Goal: Task Accomplishment & Management: Use online tool/utility

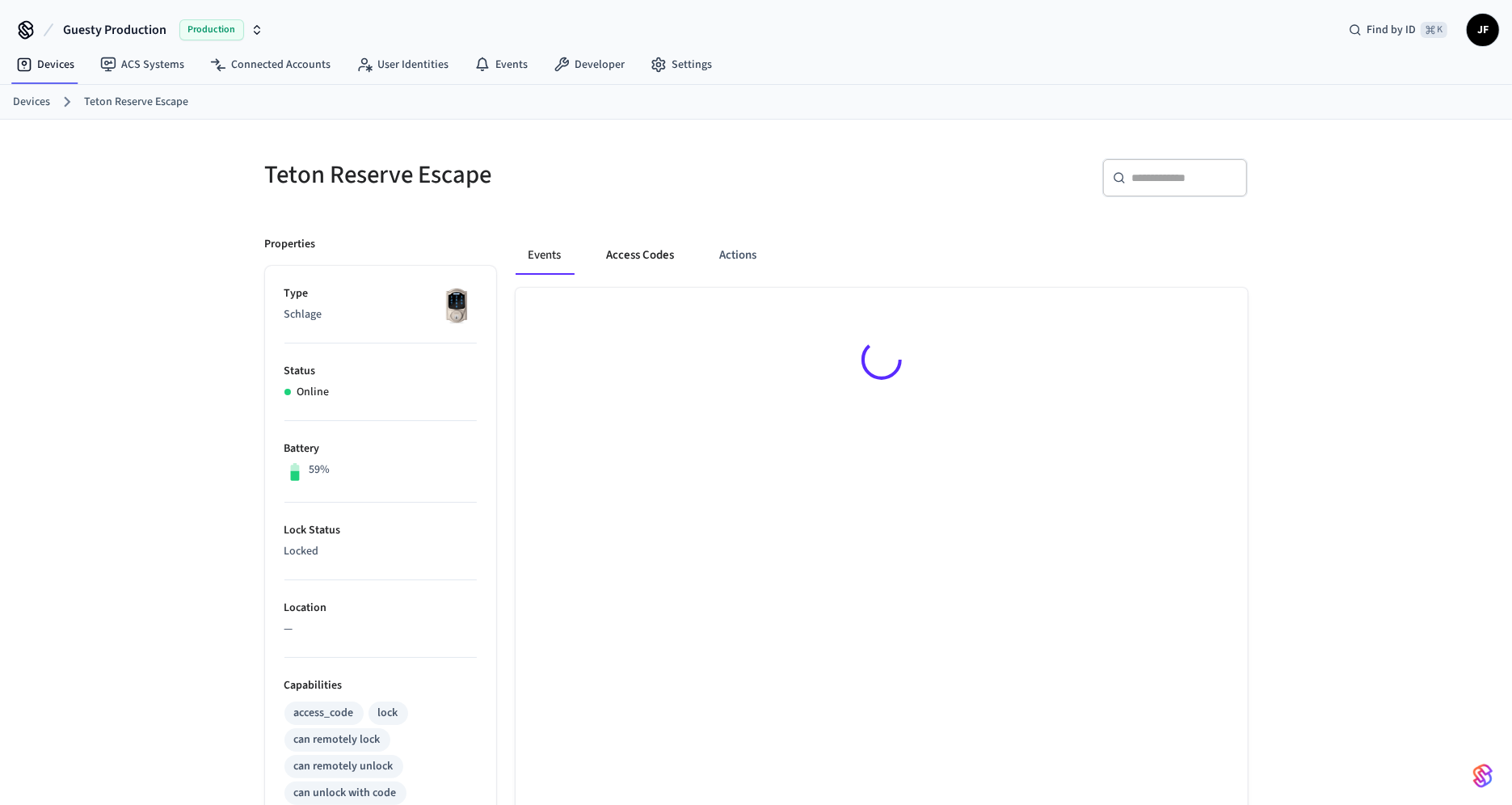
click at [638, 246] on button "Access Codes" at bounding box center [641, 255] width 94 height 38
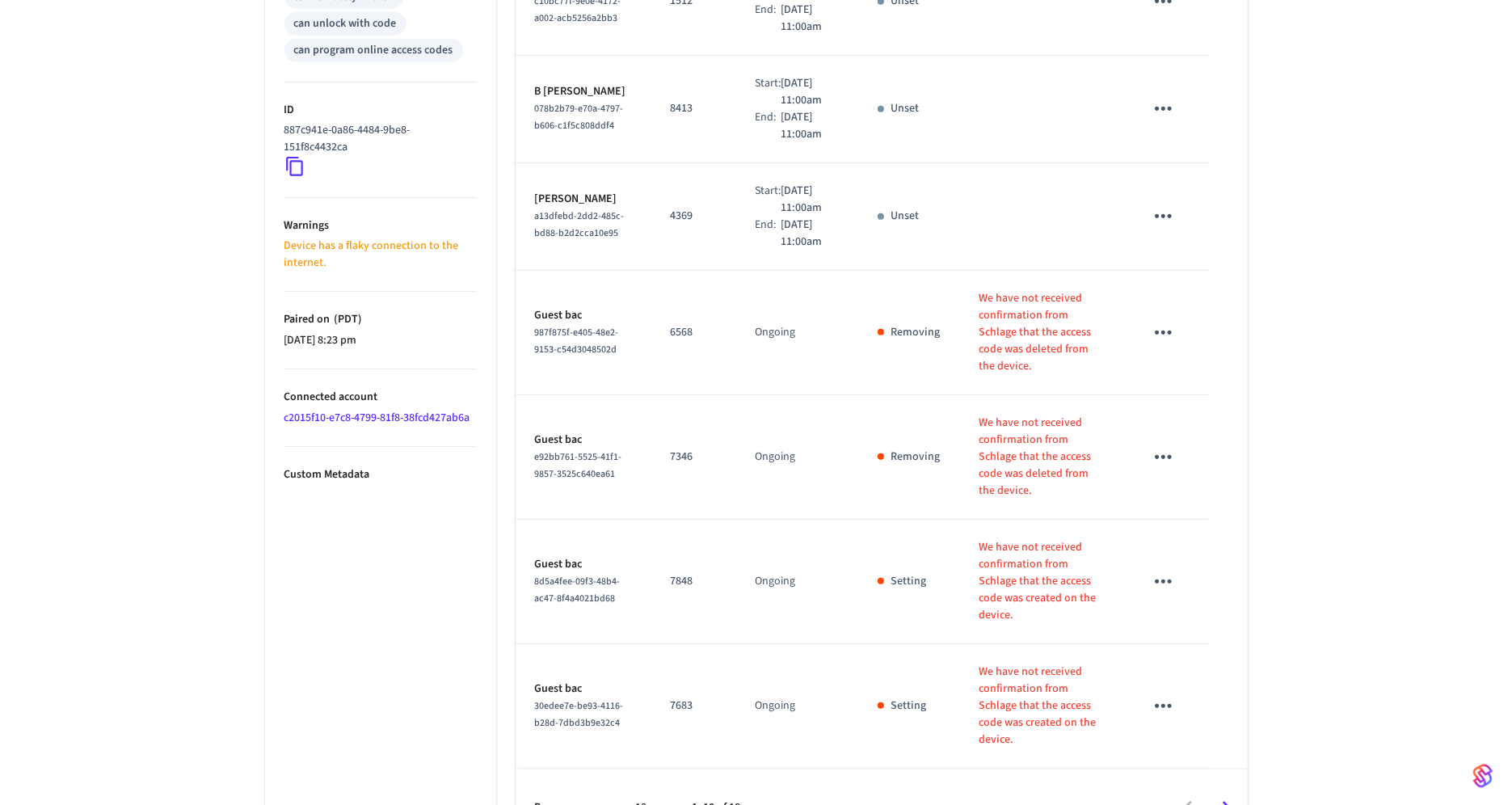
scroll to position [767, 0]
click at [293, 168] on icon at bounding box center [295, 168] width 21 height 21
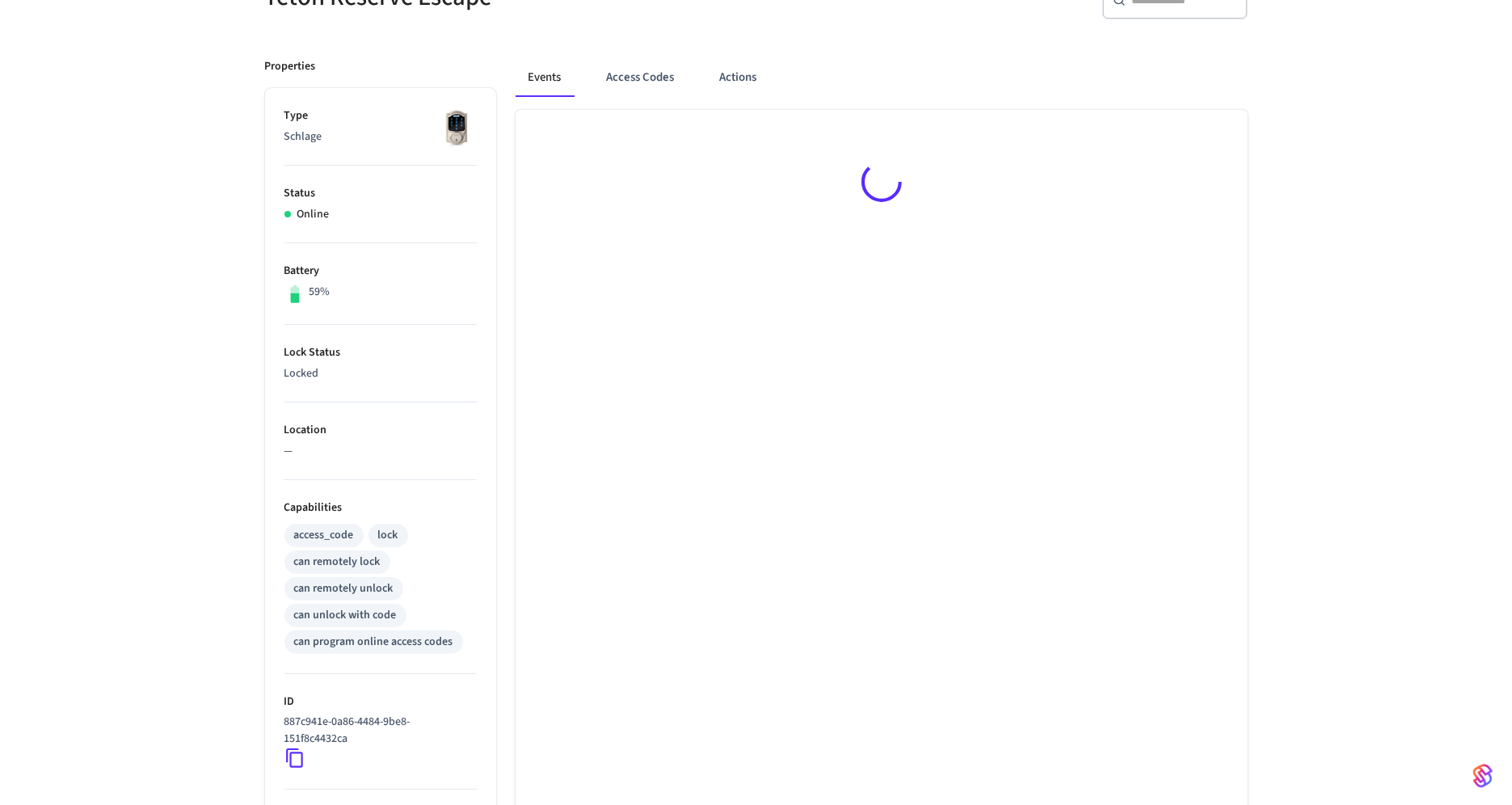
scroll to position [373, 0]
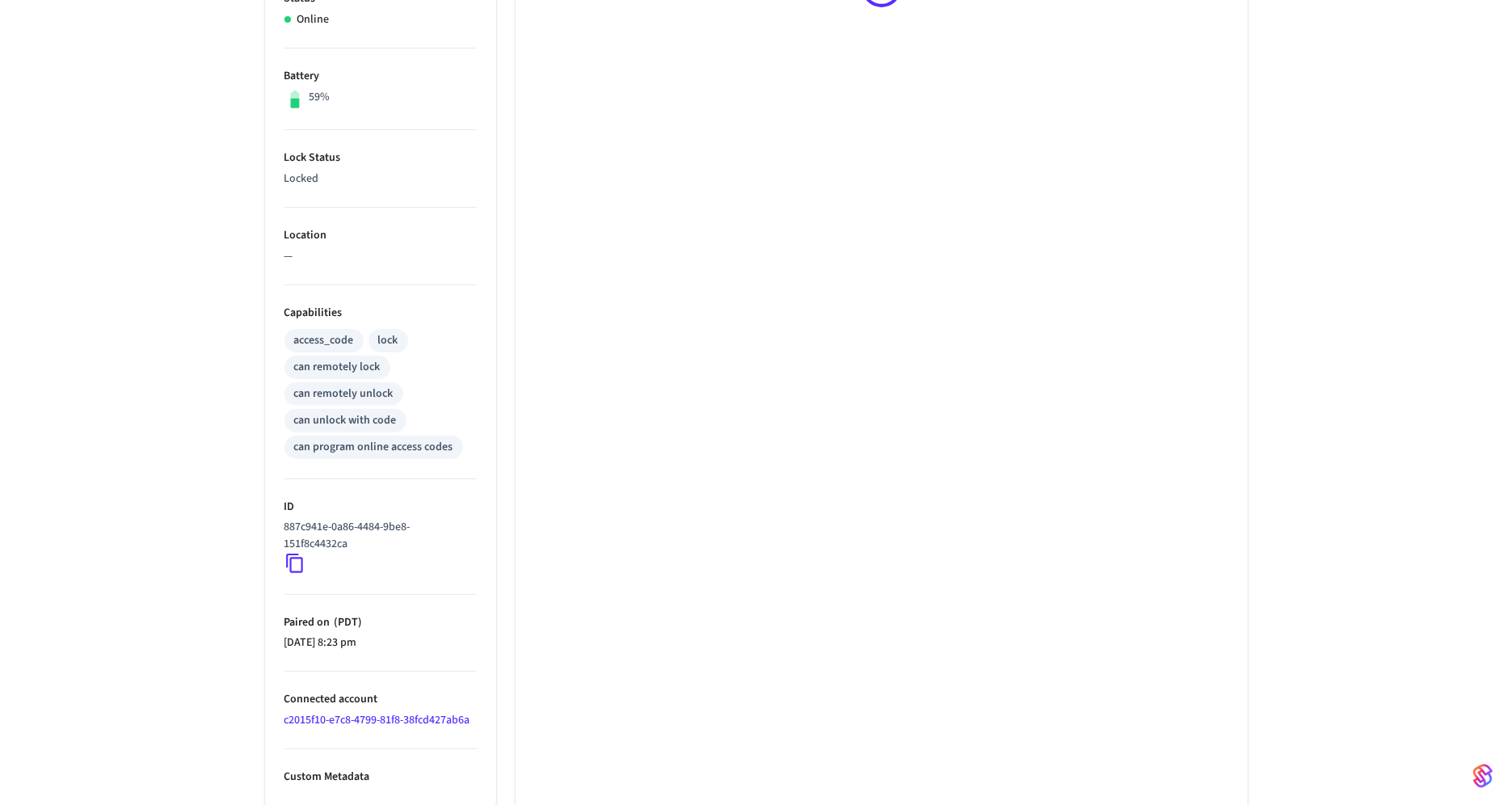
click at [299, 564] on icon at bounding box center [295, 563] width 21 height 21
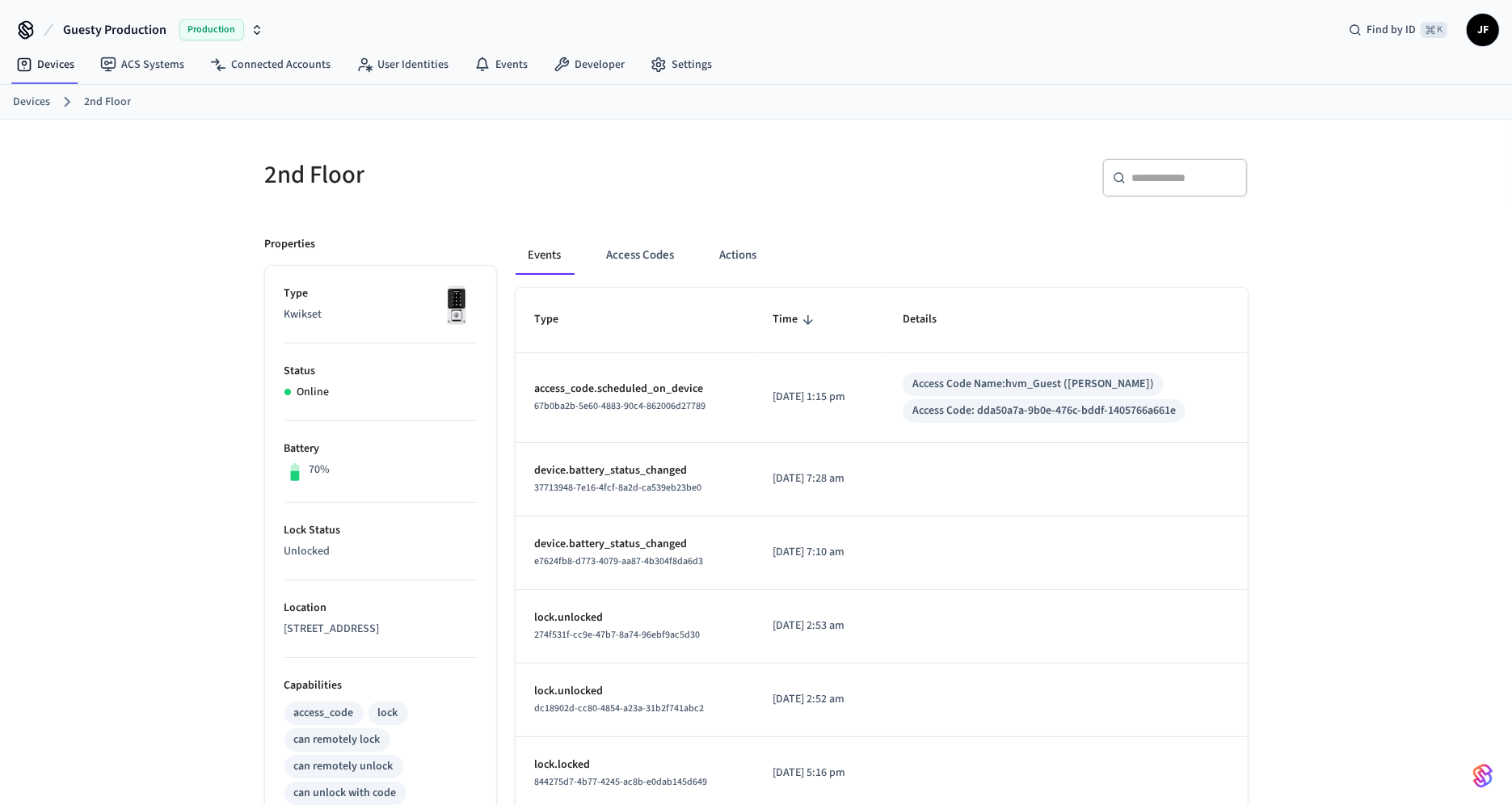
click at [1333, 418] on div "2nd Floor ​ ​ Properties Type Kwikset Status Online Battery 70% Lock Status Unl…" at bounding box center [756, 659] width 1512 height 1079
click at [1178, 187] on div "​ ​" at bounding box center [1174, 177] width 145 height 38
paste input "**********"
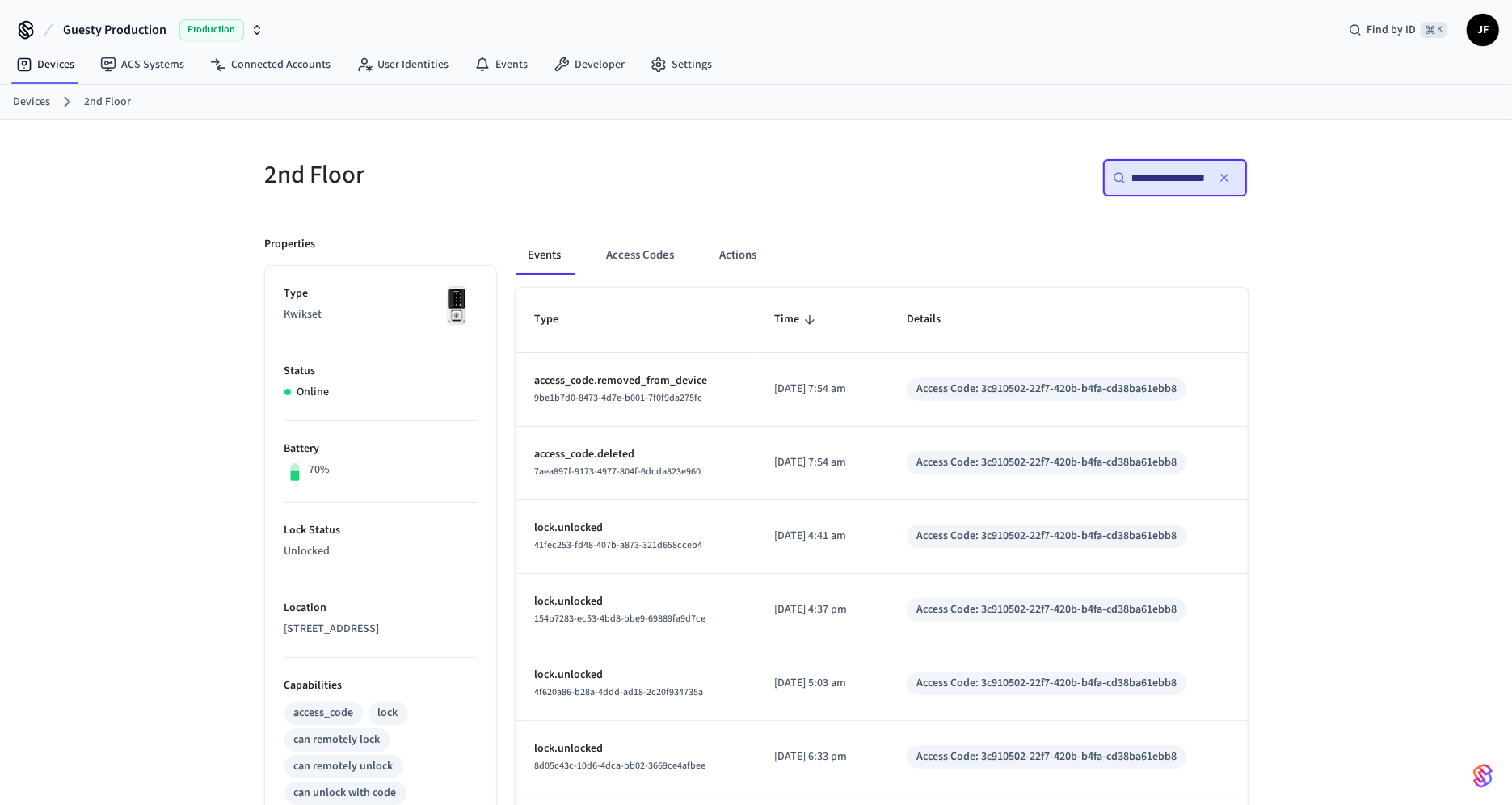
type input "**********"
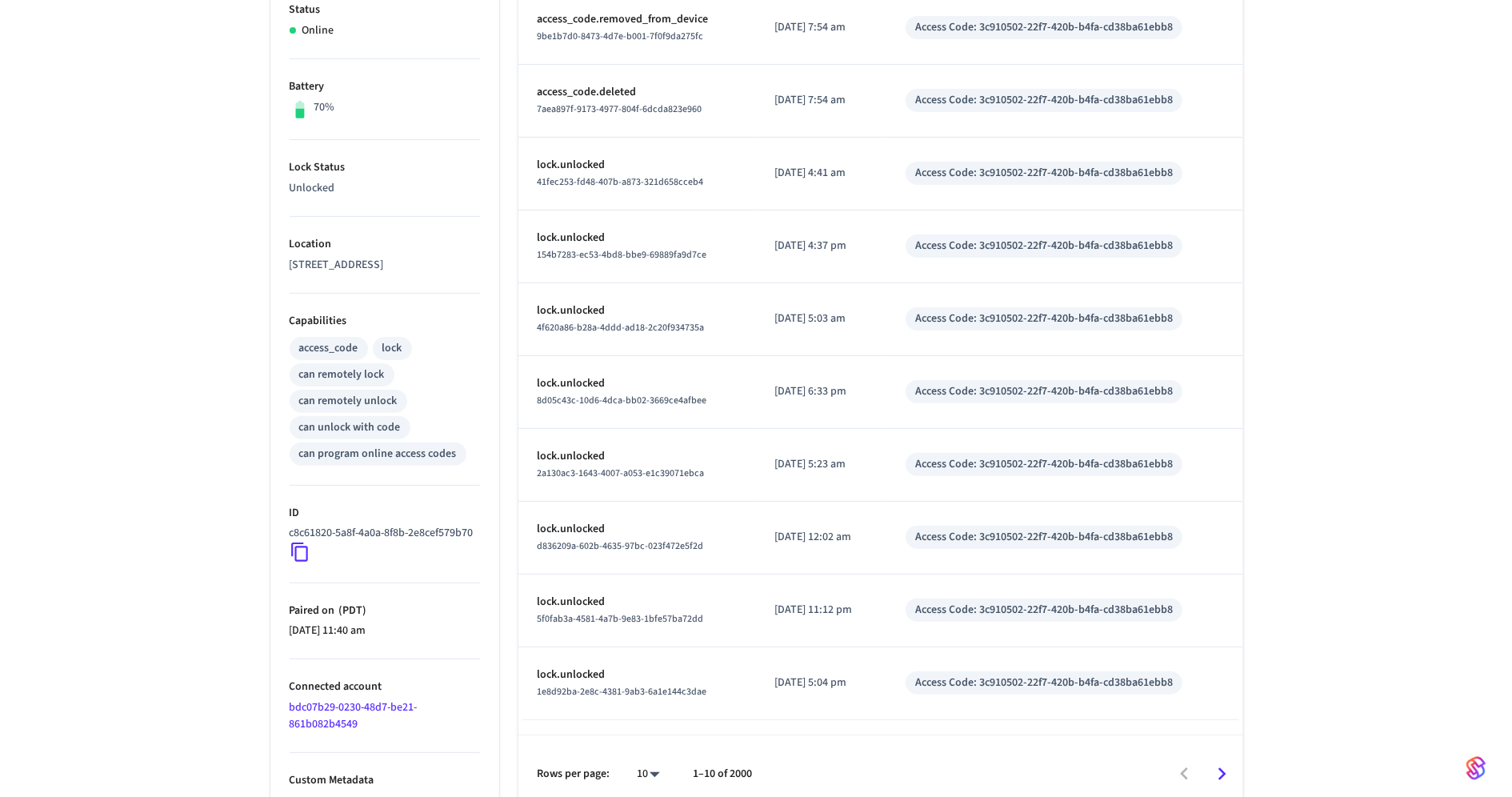
scroll to position [385, 0]
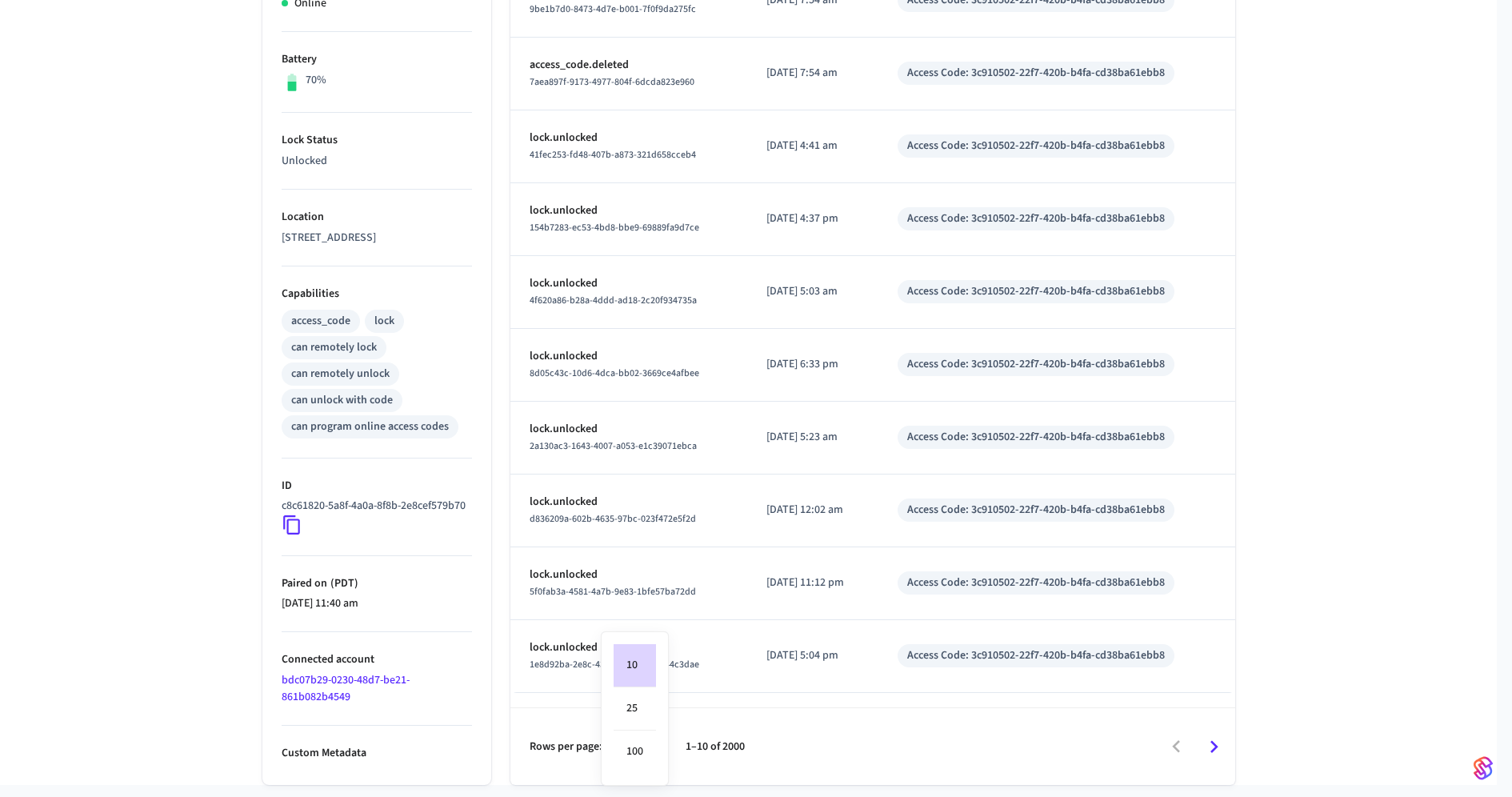
click at [650, 764] on body "**********" at bounding box center [756, 224] width 1512 height 1219
click at [646, 750] on li "100" at bounding box center [635, 752] width 42 height 42
type input "***"
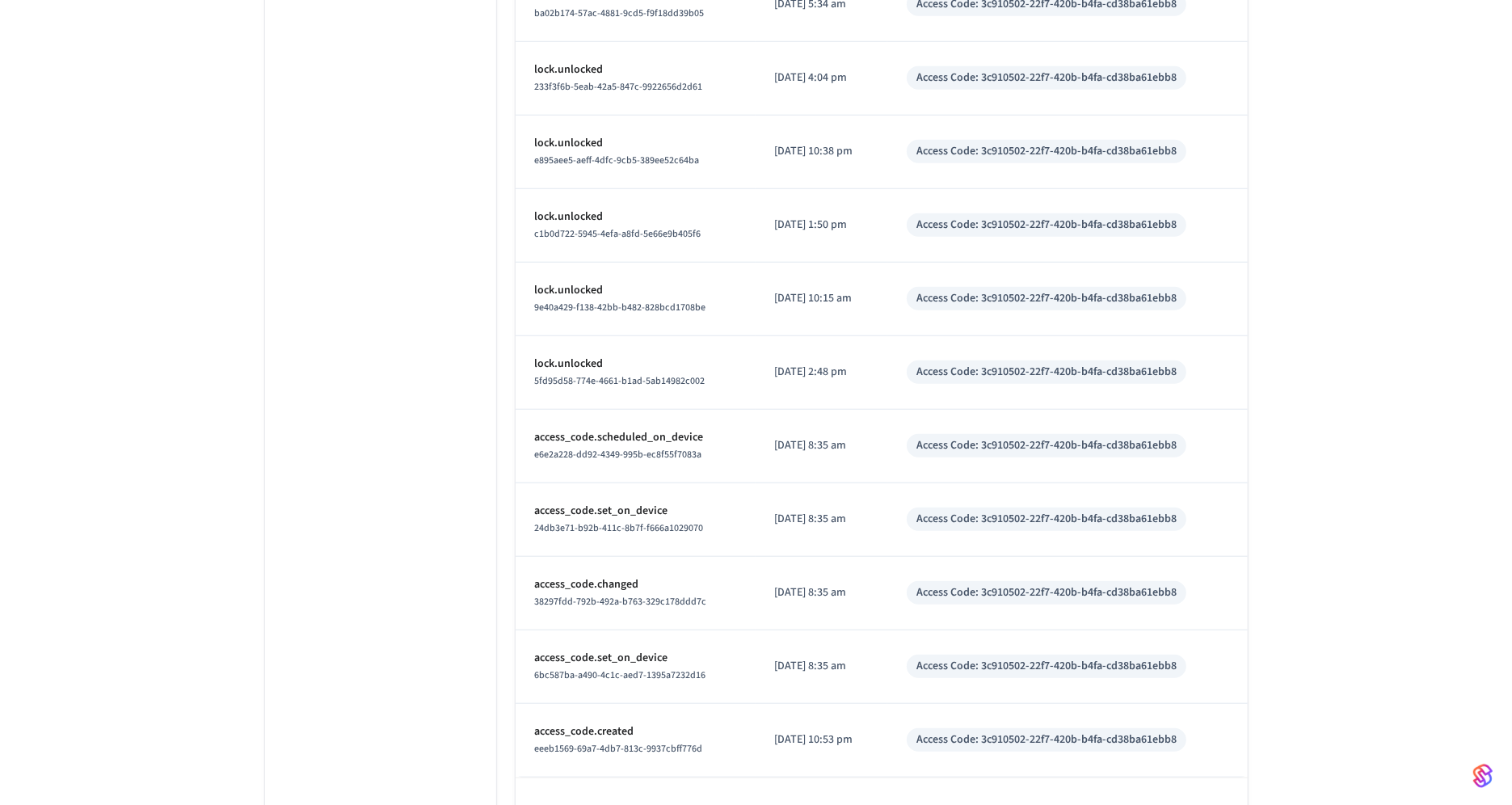
scroll to position [1381, 0]
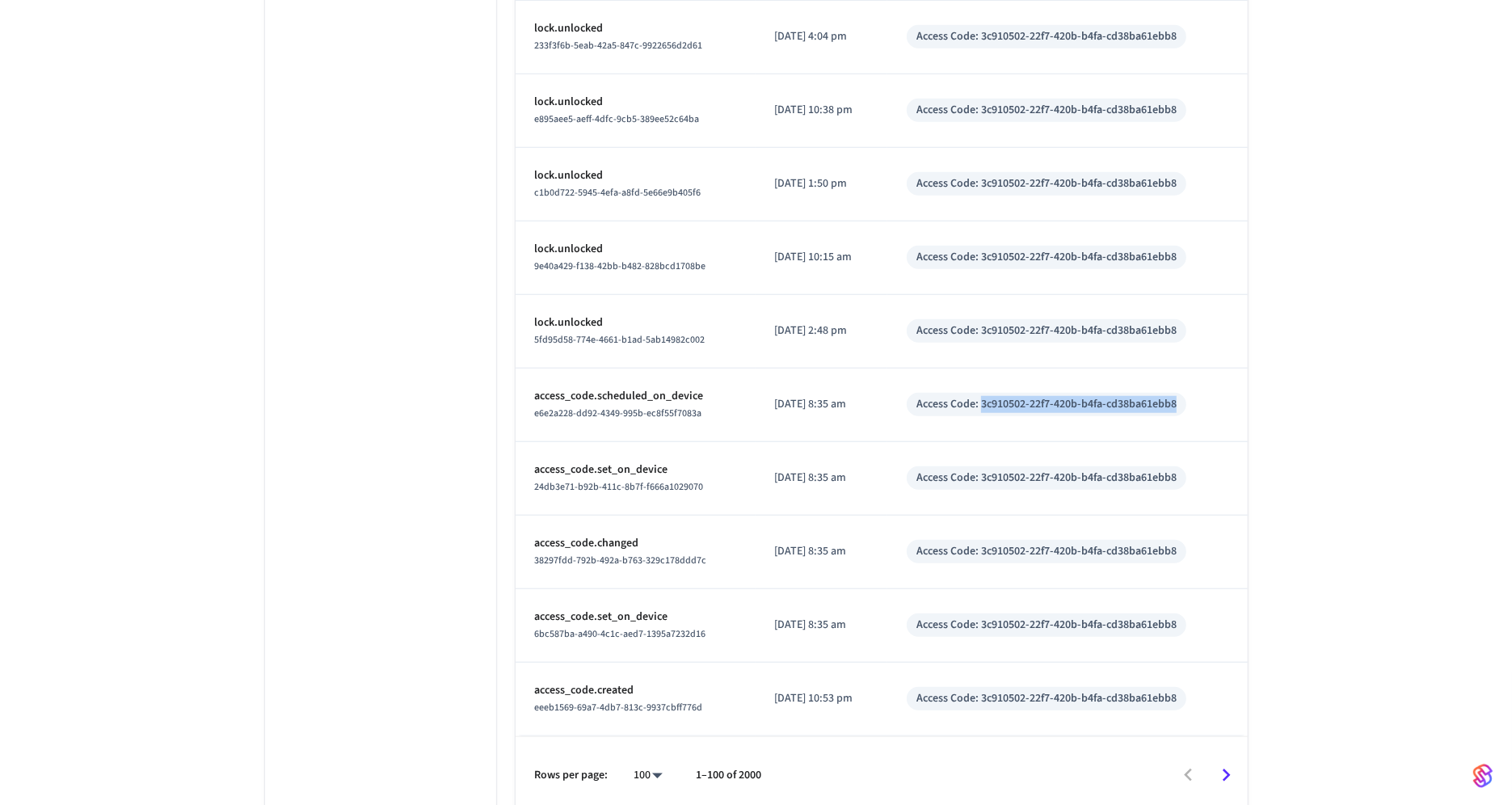
drag, startPoint x: 996, startPoint y: 394, endPoint x: 1215, endPoint y: 392, distance: 219.0
click at [1215, 392] on div "Access Code: 3c910502-22f7-420b-b4fa-cd38ba61ebb8" at bounding box center [1067, 404] width 320 height 24
copy div "3c910502-22f7-420b-b4fa-cd38ba61ebb8"
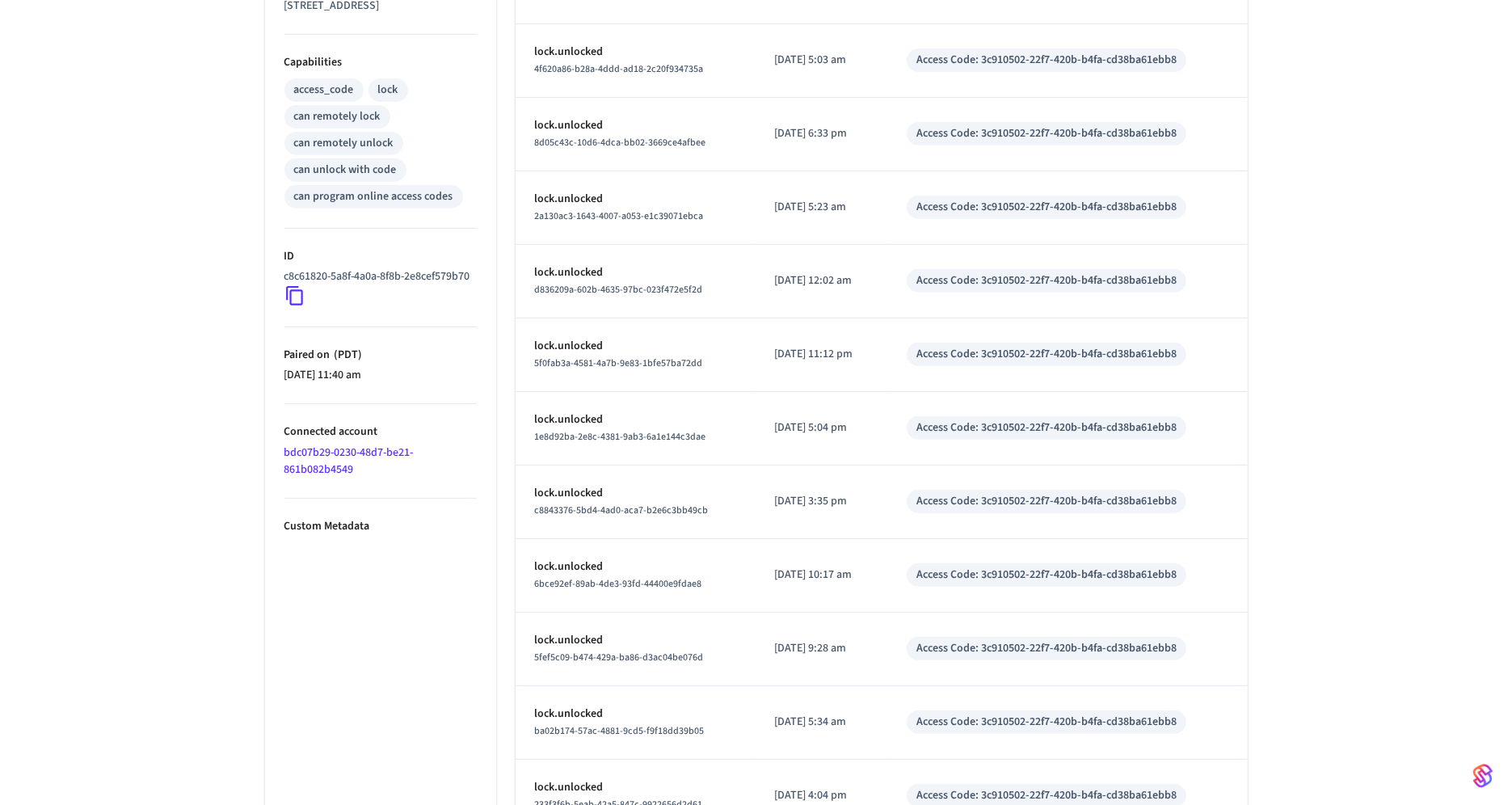
scroll to position [1178, 0]
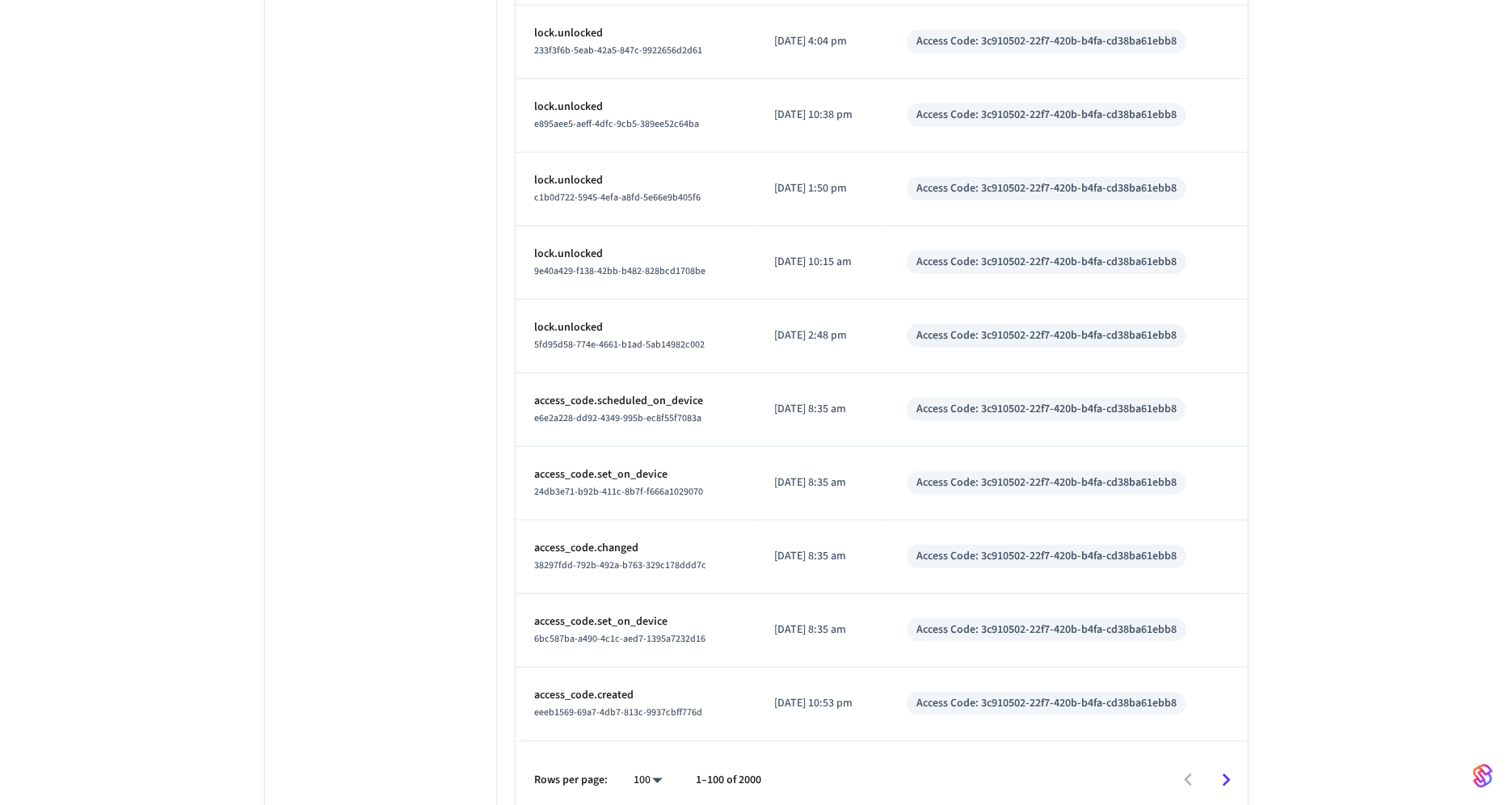
scroll to position [1381, 0]
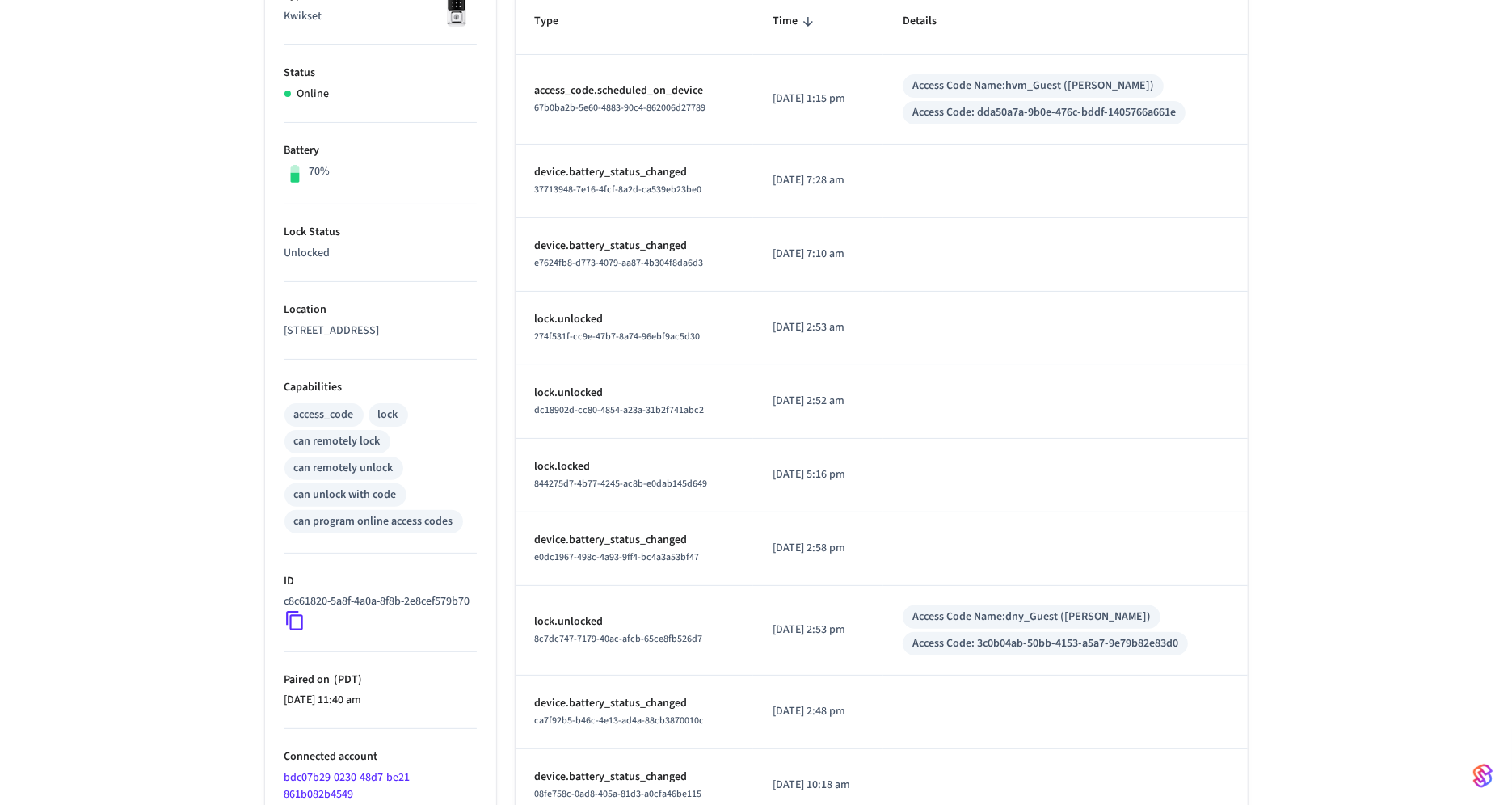
scroll to position [389, 0]
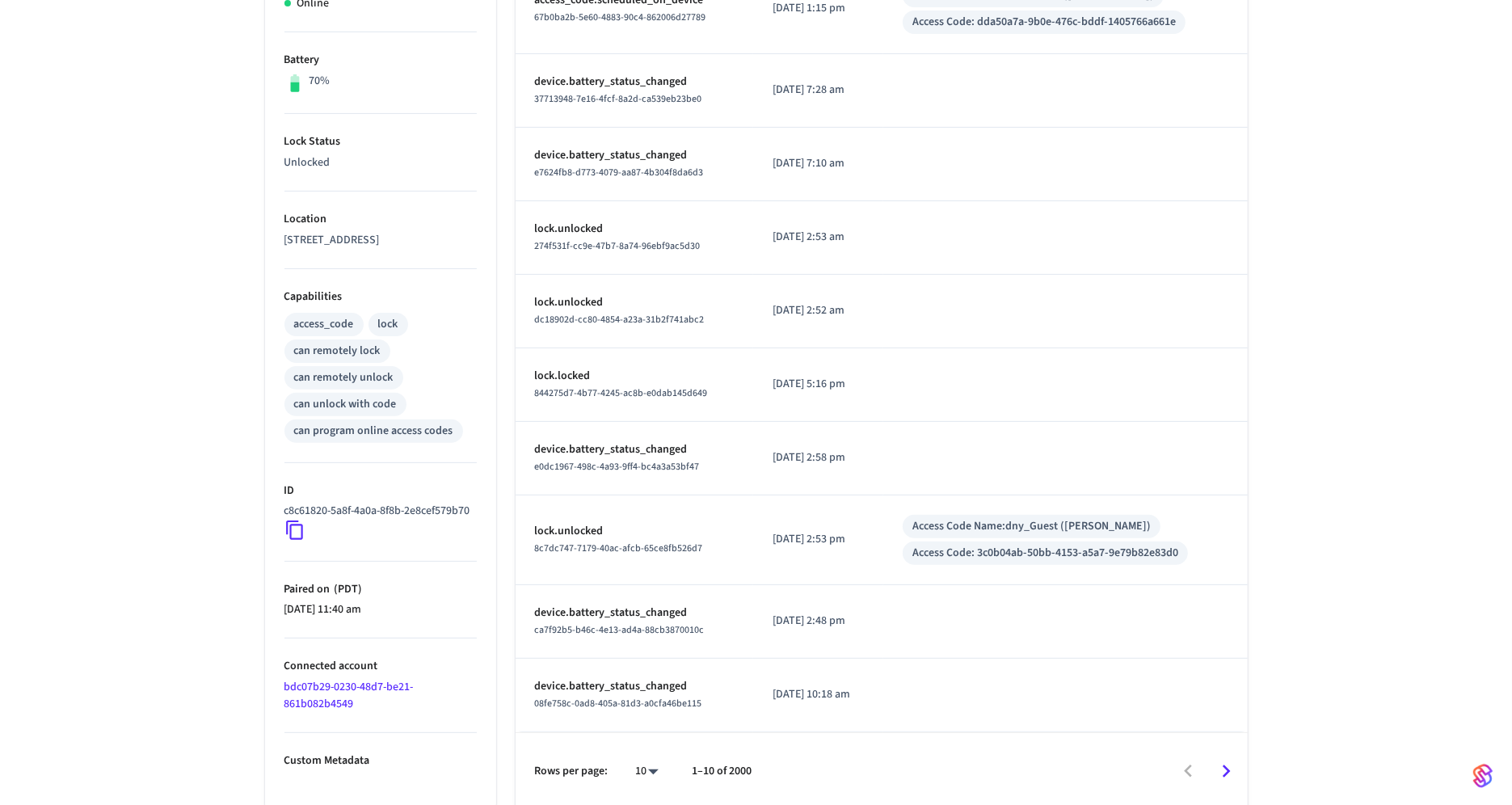
click at [292, 540] on icon at bounding box center [295, 530] width 21 height 21
